Goal: Task Accomplishment & Management: Manage account settings

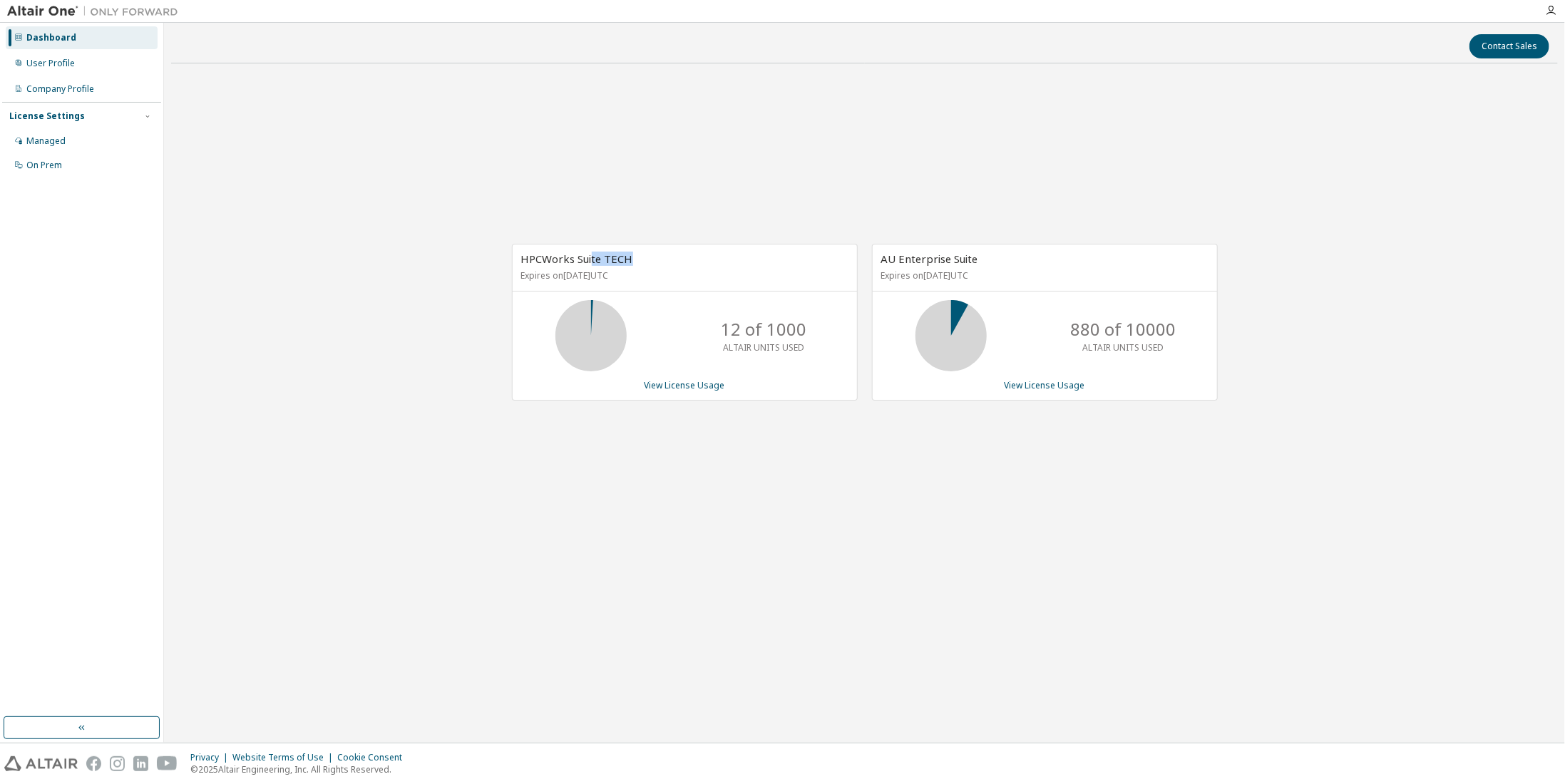
drag, startPoint x: 592, startPoint y: 261, endPoint x: 654, endPoint y: 264, distance: 62.1
click at [652, 264] on div "HPCWorks Suite TECH Expires on [DATE] UTC" at bounding box center [684, 267] width 345 height 46
click at [912, 267] on div "AU Enterprise Suite Expires on [DATE] UTC" at bounding box center [1045, 267] width 345 height 46
click at [533, 178] on div "HPCWorks Suite TECH Expires on [DATE] UTC 12 of 1000 ALTAIR UNITS USED View Lic…" at bounding box center [864, 329] width 1387 height 509
click at [1027, 389] on link "View License Usage" at bounding box center [1045, 384] width 80 height 12
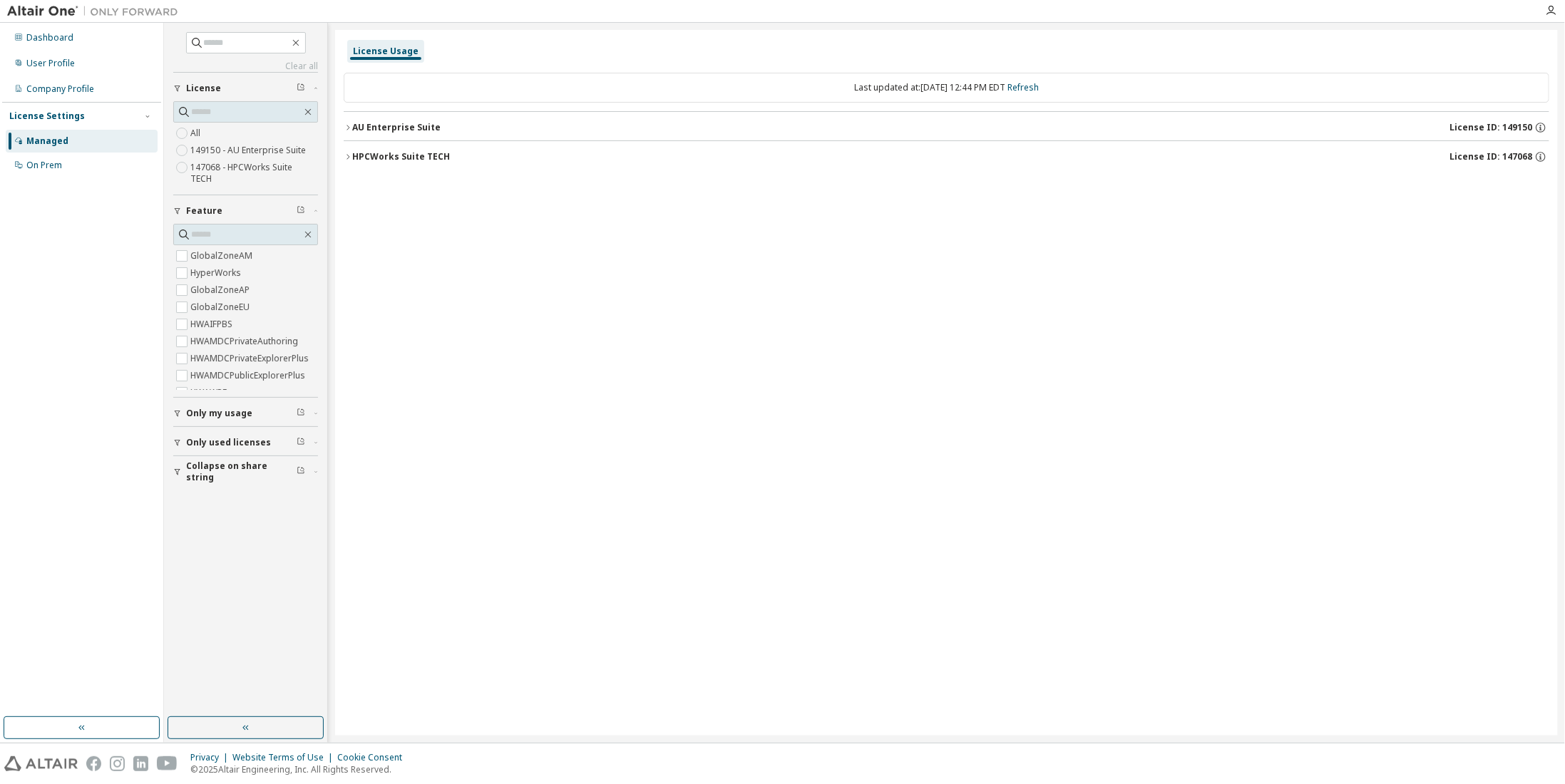
click at [348, 125] on icon "button" at bounding box center [348, 128] width 3 height 5
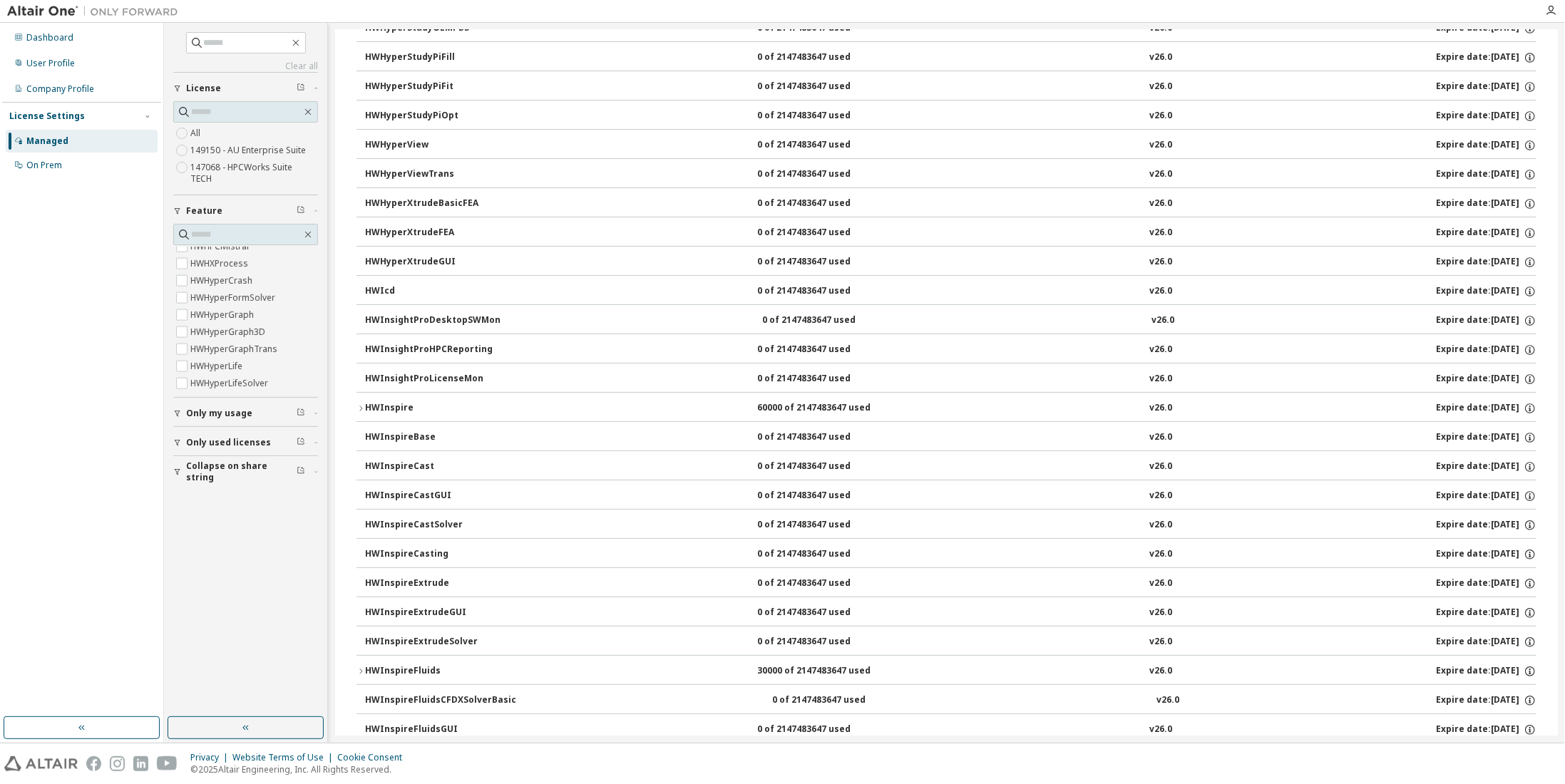
scroll to position [2693, 0]
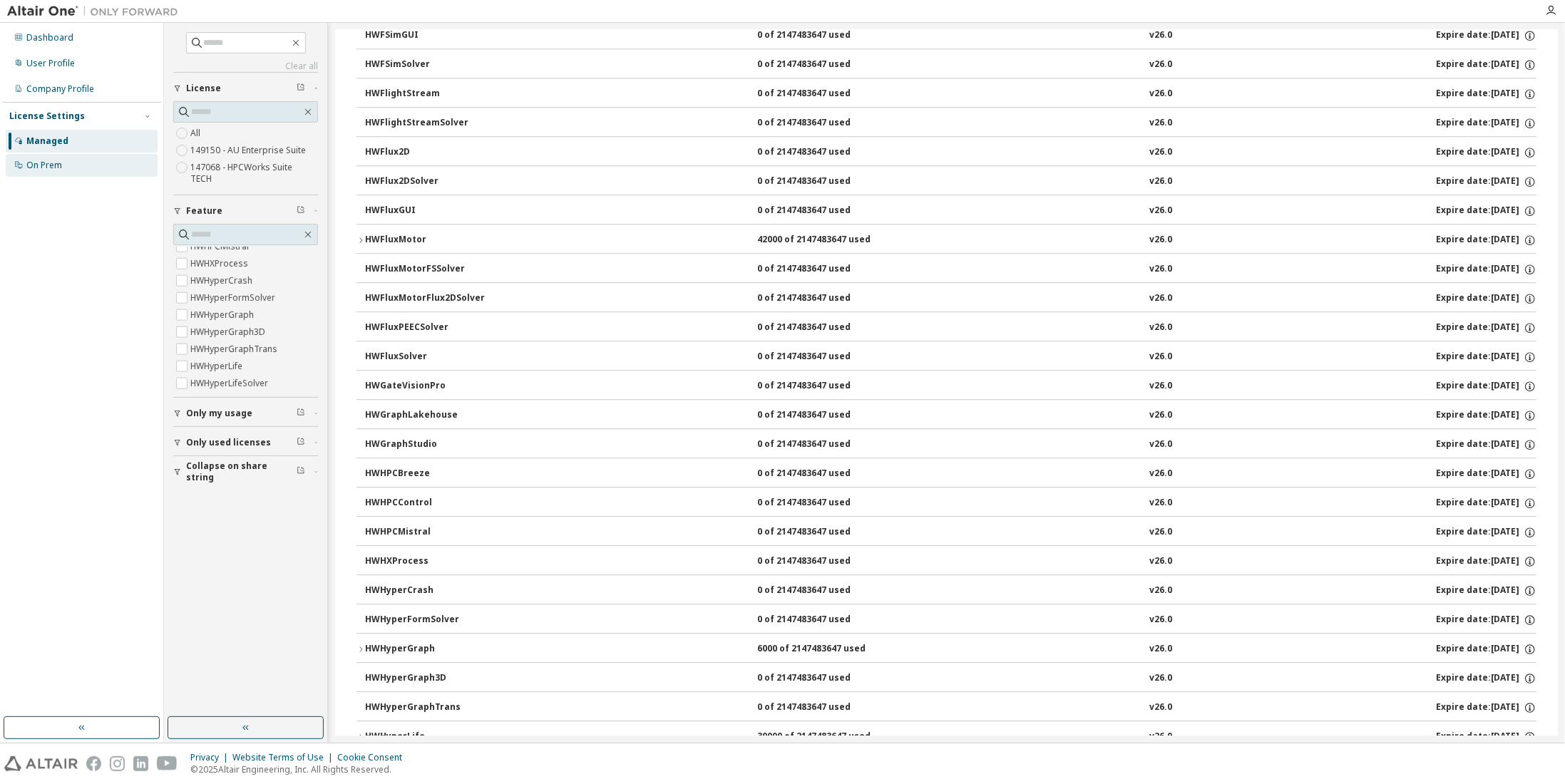
click at [63, 164] on div "On Prem" at bounding box center [81, 165] width 152 height 23
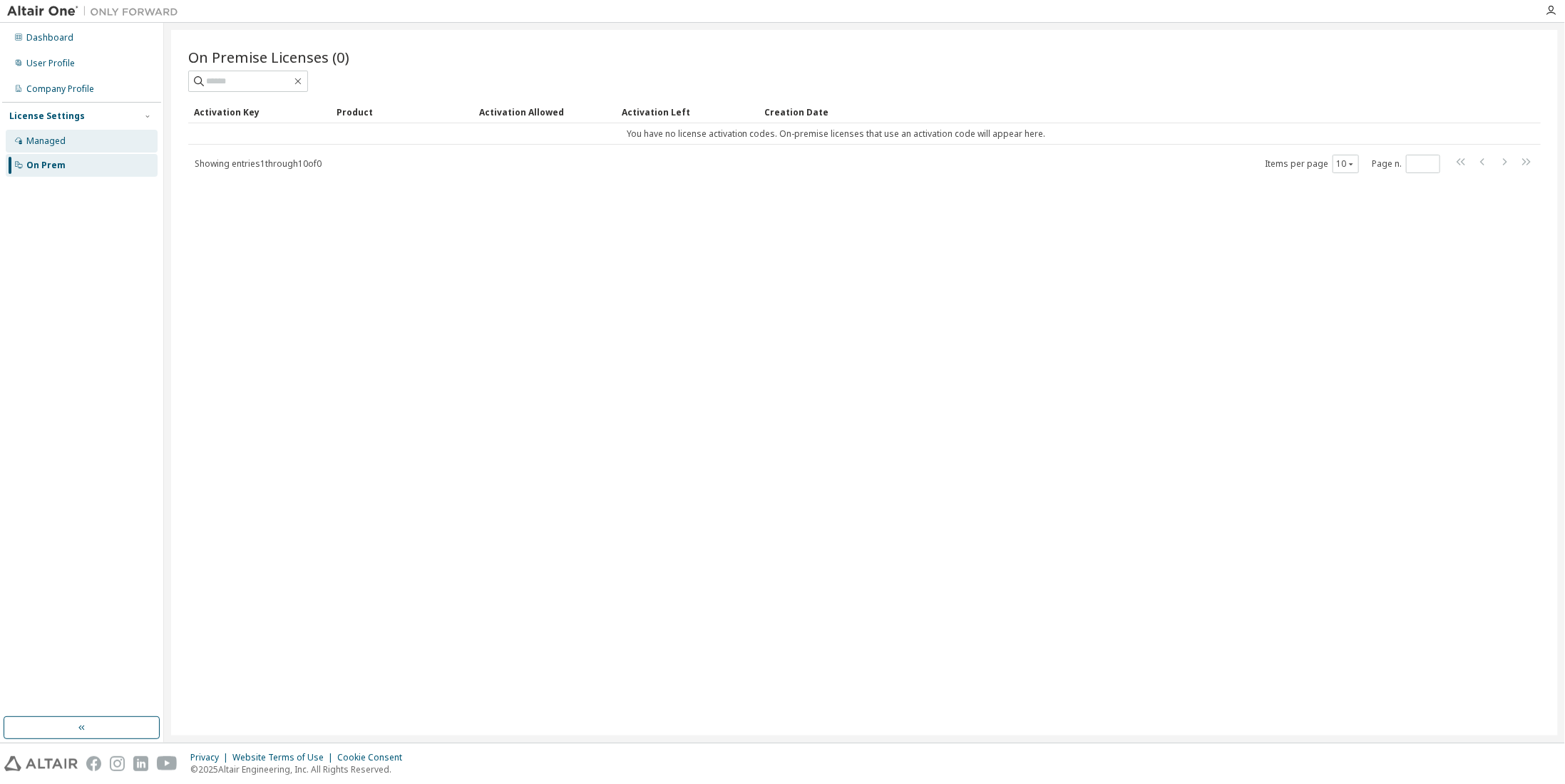
click at [81, 146] on div "Managed" at bounding box center [81, 140] width 152 height 23
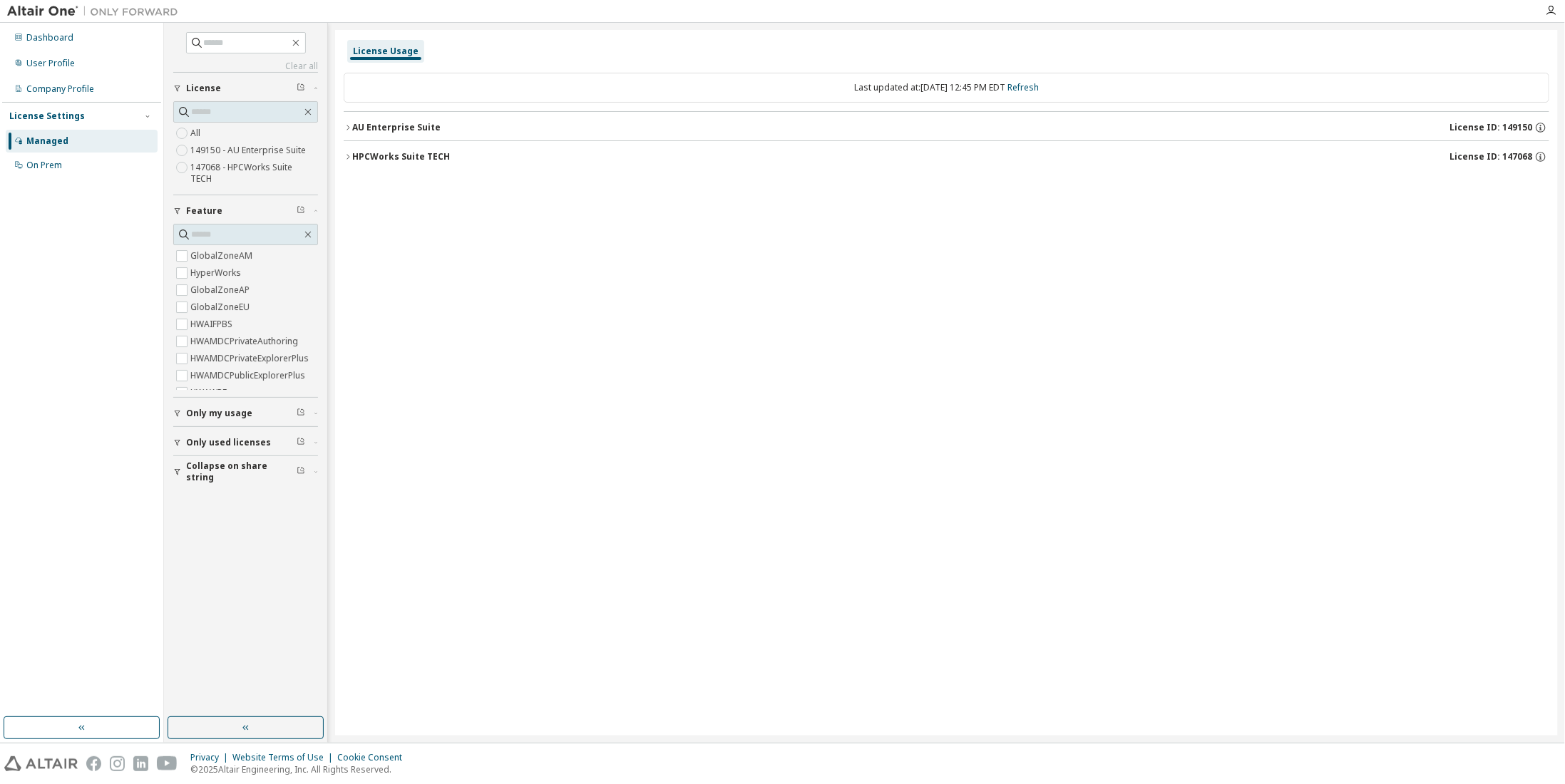
click at [448, 560] on div "License Usage Last updated at: [DATE] 12:45 PM EDT Refresh AU Enterprise Suite …" at bounding box center [946, 383] width 1223 height 706
